Goal: Information Seeking & Learning: Learn about a topic

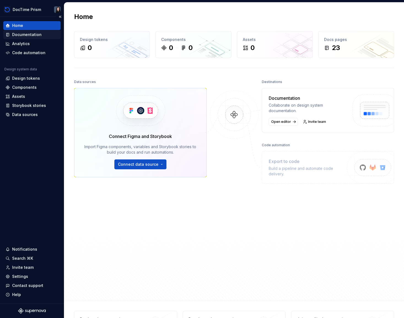
click at [42, 33] on div "Documentation" at bounding box center [32, 35] width 53 height 6
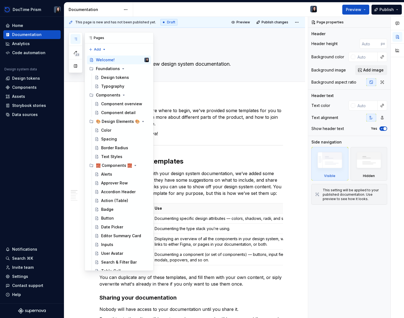
click at [76, 39] on icon "button" at bounding box center [75, 39] width 4 height 4
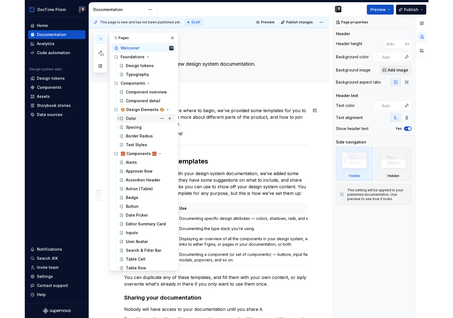
scroll to position [12, 0]
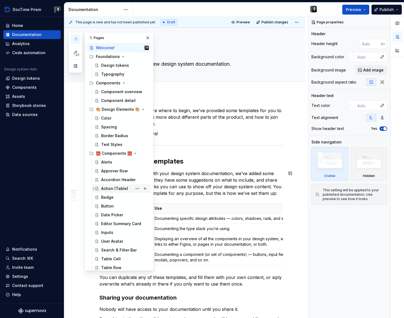
click at [125, 190] on div "Action (Table)" at bounding box center [114, 189] width 27 height 6
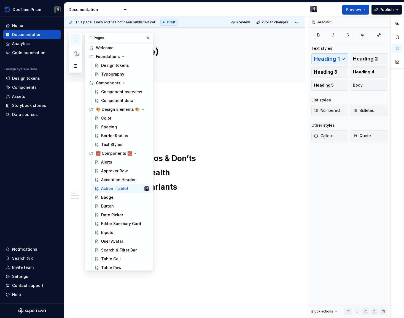
click at [211, 181] on div "Component Action (Table) Use Cases + Dos & Don’ts Component Health Component Va…" at bounding box center [190, 149] width 183 height 85
click at [121, 164] on div "Alerts" at bounding box center [125, 163] width 48 height 8
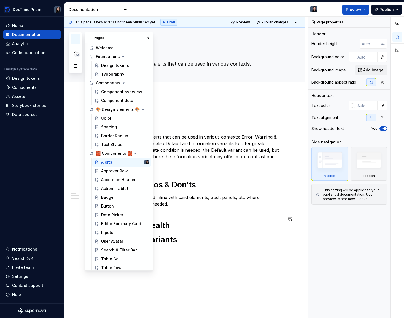
click at [233, 213] on div "Component Alerts These are default inline alerts that can be used in various co…" at bounding box center [190, 176] width 183 height 138
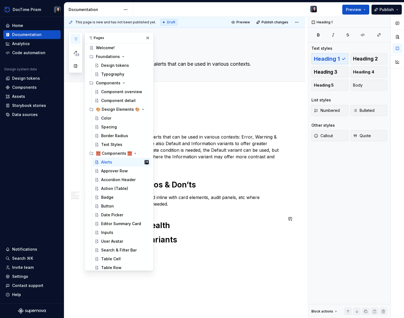
click at [234, 212] on div "Component Alerts These are default inline alerts that can be used in various co…" at bounding box center [190, 176] width 183 height 138
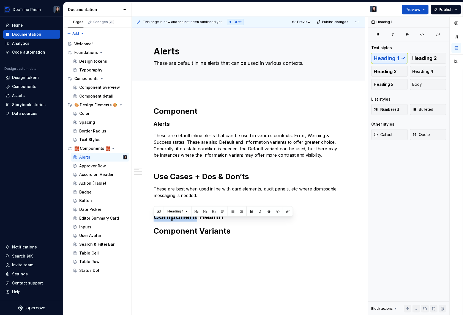
type textarea "*"
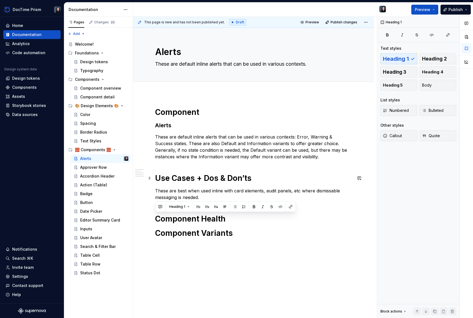
click at [263, 181] on h1 "Use Cases + Dos & Don’ts" at bounding box center [253, 178] width 197 height 10
click at [293, 159] on p "These are default inline alerts that can be used in various contexts: Error, Wa…" at bounding box center [253, 147] width 197 height 26
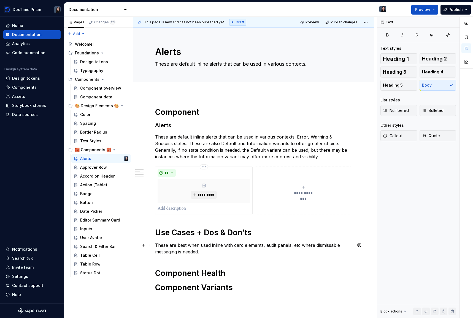
click at [195, 245] on p "These are best when used inline with card elements, audit panels, etc where dis…" at bounding box center [253, 248] width 197 height 13
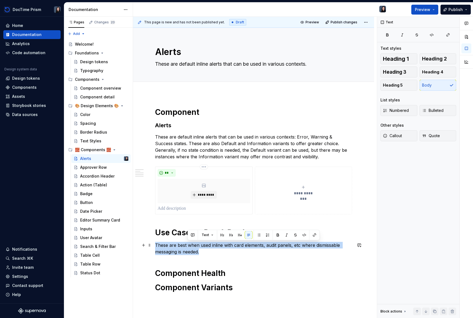
click at [195, 245] on p "These are best when used inline with card elements, audit panels, etc where dis…" at bounding box center [253, 248] width 197 height 13
copy p "These are best when used inline with card elements, audit panels, etc where dis…"
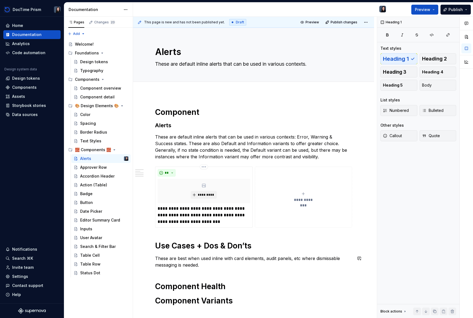
click at [250, 269] on div "**********" at bounding box center [253, 206] width 197 height 199
drag, startPoint x: 210, startPoint y: 266, endPoint x: 186, endPoint y: 263, distance: 24.4
click at [186, 263] on p "These are best when used inline with card elements, audit panels, etc where dis…" at bounding box center [253, 261] width 197 height 13
click at [172, 249] on h1 "Use Cases + Dos & Don’ts" at bounding box center [253, 246] width 197 height 10
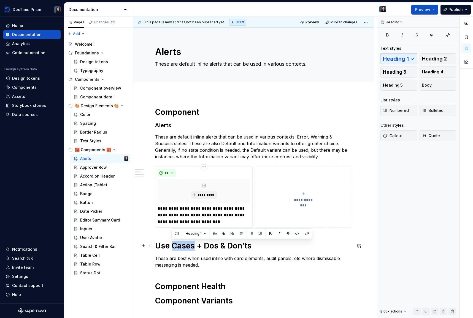
click at [172, 249] on h1 "Use Cases + Dos & Don’ts" at bounding box center [253, 246] width 197 height 10
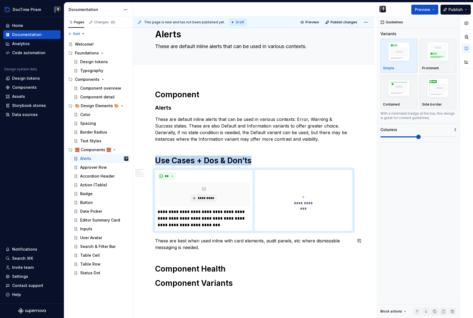
scroll to position [18, 0]
click at [194, 243] on p "These are best when used inline with card elements, audit panels, etc where dis…" at bounding box center [253, 243] width 197 height 13
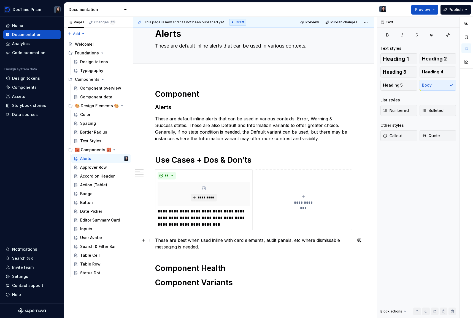
click at [194, 243] on p "These are best when used inline with card elements, audit panels, etc where dis…" at bounding box center [253, 243] width 197 height 13
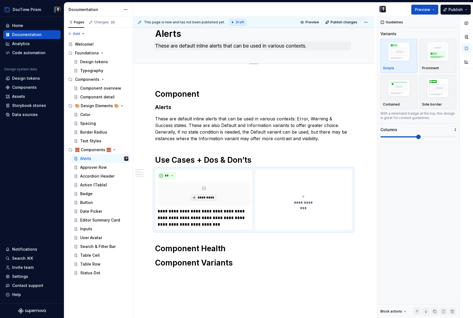
type textarea "*"
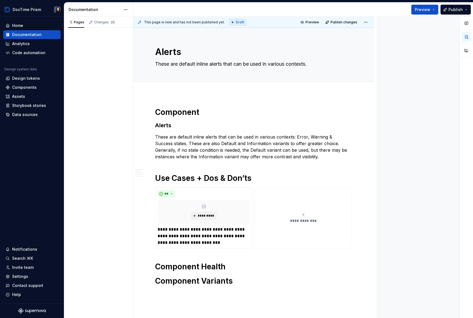
type textarea "*"
